Goal: Information Seeking & Learning: Learn about a topic

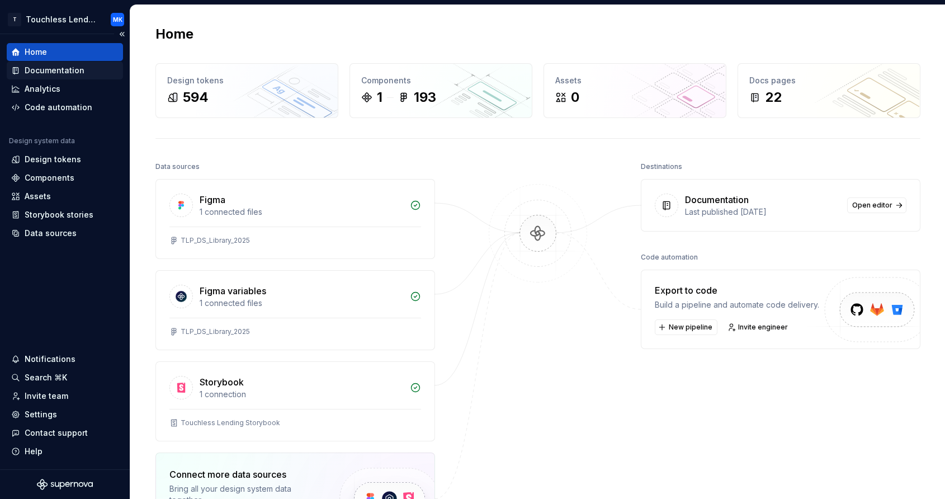
click at [58, 73] on div "Documentation" at bounding box center [55, 70] width 60 height 11
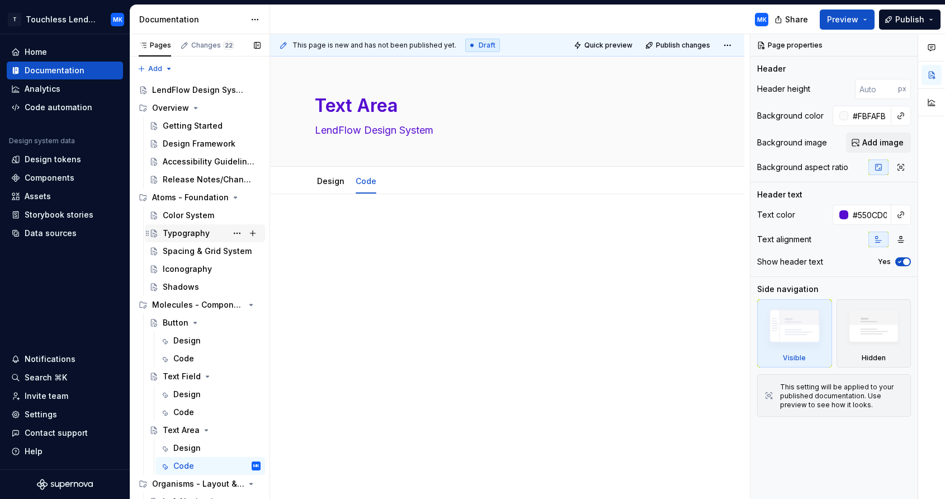
click at [197, 231] on div "Typography" at bounding box center [186, 233] width 47 height 11
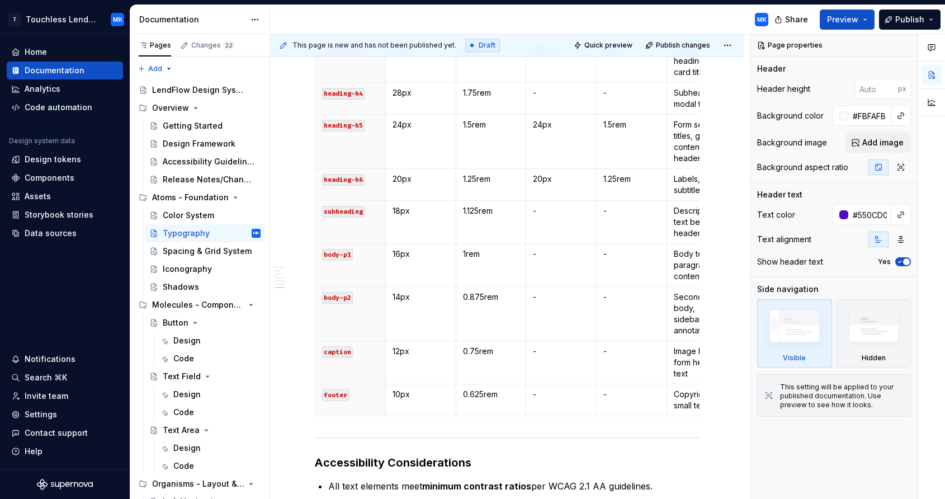
scroll to position [1346, 0]
type textarea "*"
